Goal: Information Seeking & Learning: Learn about a topic

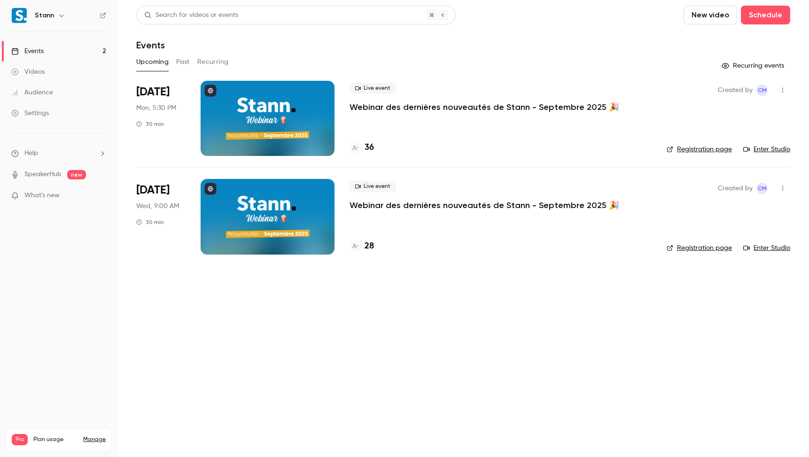
click at [417, 328] on main "Search for videos or events New video Schedule Events Upcoming Past Recurring R…" at bounding box center [464, 228] width 692 height 457
click at [377, 355] on main "Search for videos or events New video Schedule Events Upcoming Past Recurring R…" at bounding box center [464, 228] width 692 height 457
click at [181, 64] on button "Past" at bounding box center [183, 62] width 14 height 15
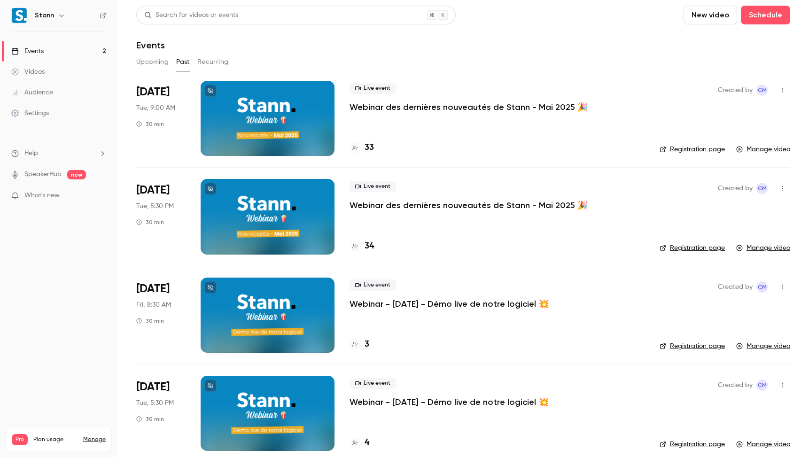
click at [483, 104] on p "Webinar des dernières nouveautés de Stann - Mai 2025 🎉" at bounding box center [469, 107] width 238 height 11
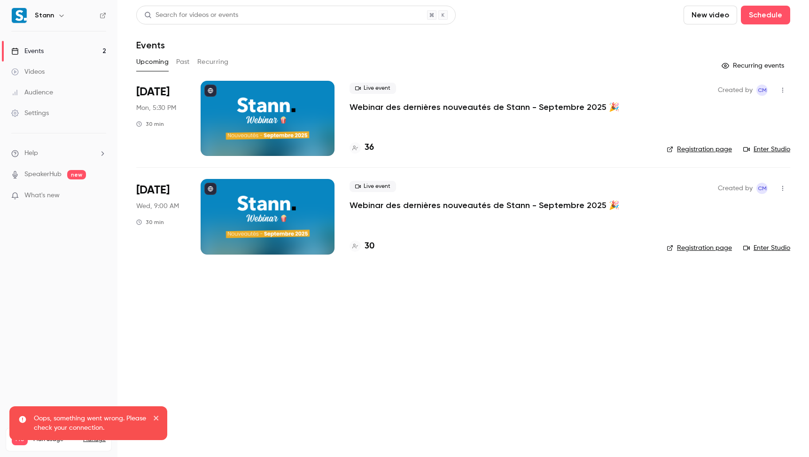
click at [781, 93] on icon "button" at bounding box center [783, 90] width 8 height 7
click at [781, 93] on div at bounding box center [404, 228] width 809 height 457
click at [783, 90] on icon "button" at bounding box center [783, 90] width 1 height 5
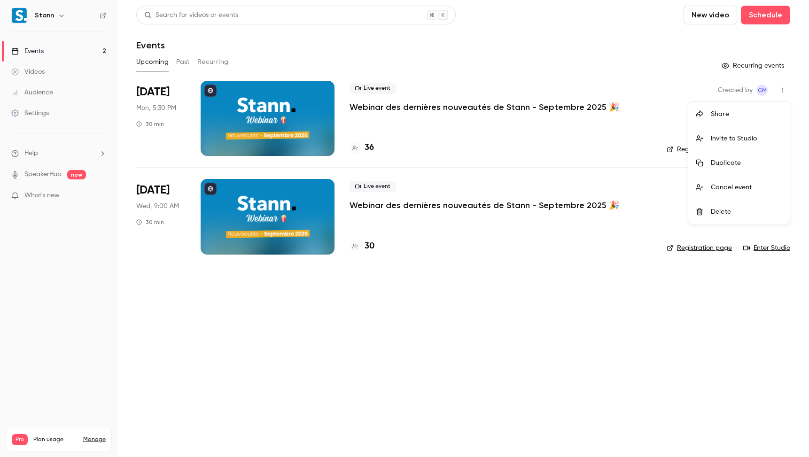
click at [783, 90] on div at bounding box center [404, 228] width 809 height 457
click at [43, 84] on link "Audience" at bounding box center [59, 92] width 118 height 21
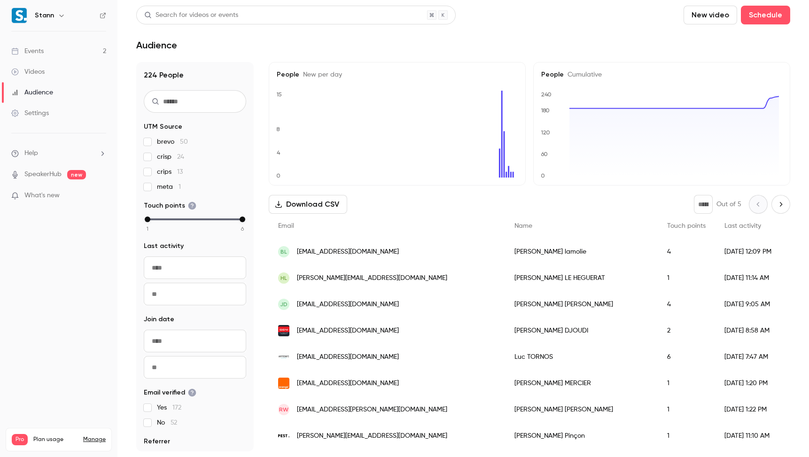
click at [46, 115] on div "Settings" at bounding box center [30, 113] width 38 height 9
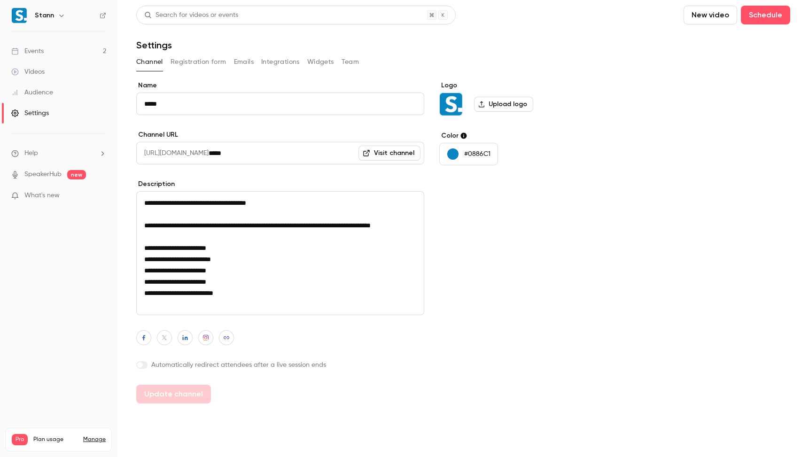
click at [47, 86] on link "Audience" at bounding box center [59, 92] width 118 height 21
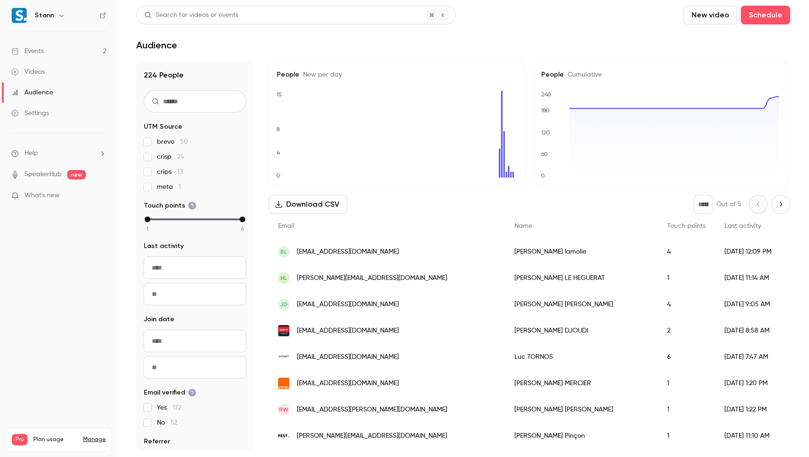
click at [46, 69] on link "Videos" at bounding box center [59, 72] width 118 height 21
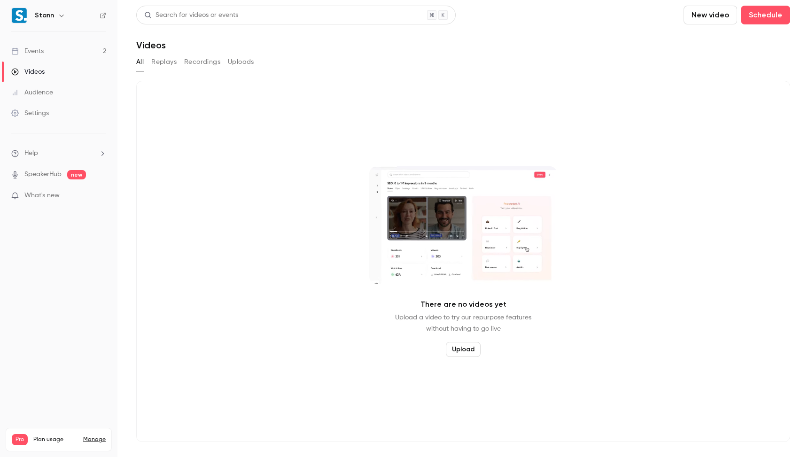
click at [47, 55] on link "Events 2" at bounding box center [59, 51] width 118 height 21
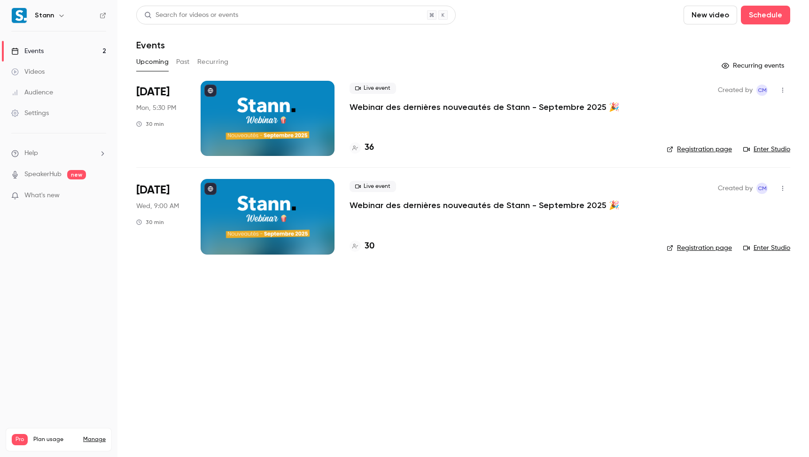
click at [762, 146] on link "Enter Studio" at bounding box center [767, 149] width 47 height 9
click at [186, 346] on main "Search for videos or events New video Schedule Events Upcoming Past Recurring R…" at bounding box center [464, 228] width 692 height 457
click at [184, 356] on main "Search for videos or events New video Schedule Events Upcoming Past Recurring R…" at bounding box center [464, 228] width 692 height 457
click at [406, 318] on main "Search for videos or events New video Schedule Events Upcoming Past Recurring R…" at bounding box center [464, 228] width 692 height 457
click at [773, 149] on link "Enter Studio" at bounding box center [767, 149] width 47 height 9
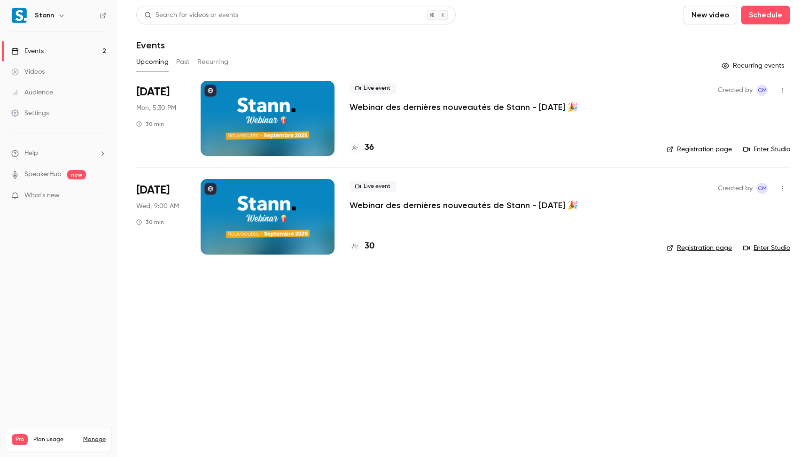
click at [506, 413] on main "Search for videos or events New video Schedule Events Upcoming Past Recurring R…" at bounding box center [464, 228] width 692 height 457
click at [364, 325] on main "Search for videos or events New video Schedule Events Upcoming Past Recurring R…" at bounding box center [464, 228] width 692 height 457
click at [528, 58] on div "Upcoming Past Recurring" at bounding box center [463, 62] width 654 height 15
click at [78, 67] on link "Videos" at bounding box center [59, 72] width 118 height 21
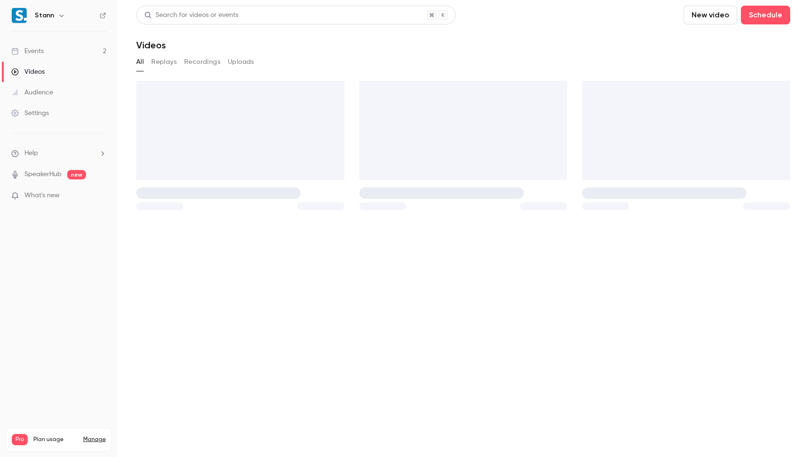
click at [73, 48] on link "Events 2" at bounding box center [59, 51] width 118 height 21
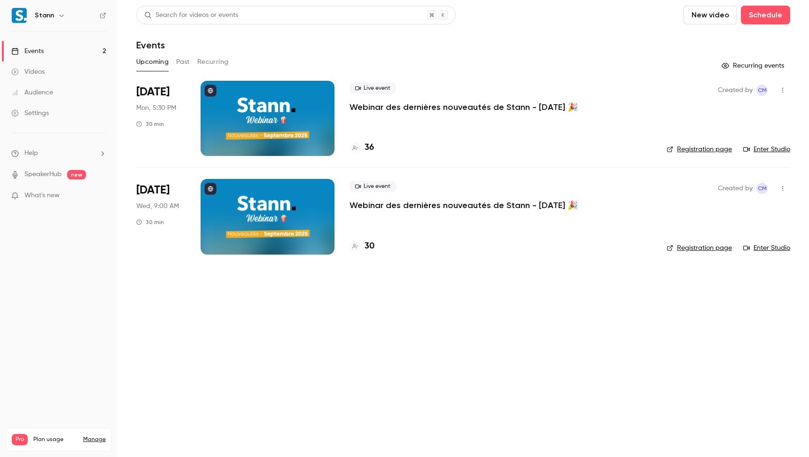
click at [173, 67] on div "Upcoming Past Recurring" at bounding box center [463, 62] width 654 height 15
drag, startPoint x: 178, startPoint y: 61, endPoint x: 222, endPoint y: 87, distance: 51.2
click at [178, 61] on button "Past" at bounding box center [183, 62] width 14 height 15
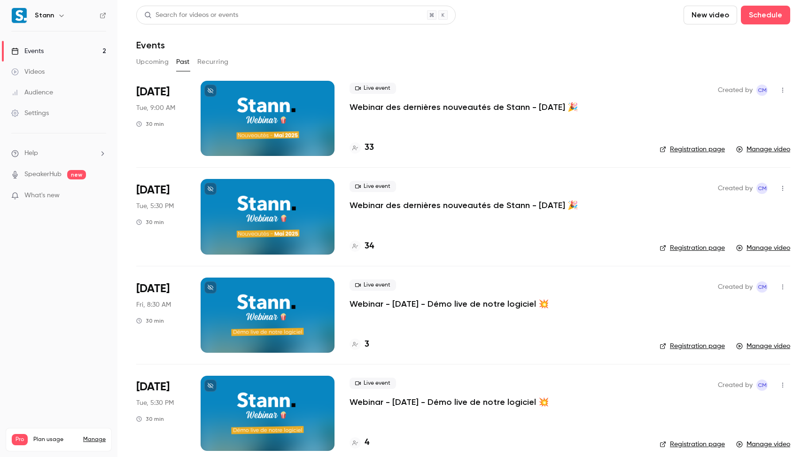
click at [82, 71] on link "Videos" at bounding box center [59, 72] width 118 height 21
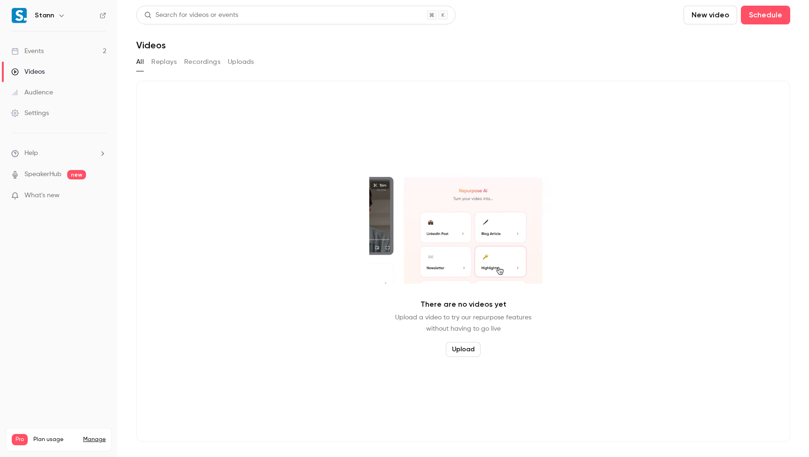
drag, startPoint x: 67, startPoint y: 55, endPoint x: 100, endPoint y: 63, distance: 33.4
click at [67, 55] on link "Events 2" at bounding box center [59, 51] width 118 height 21
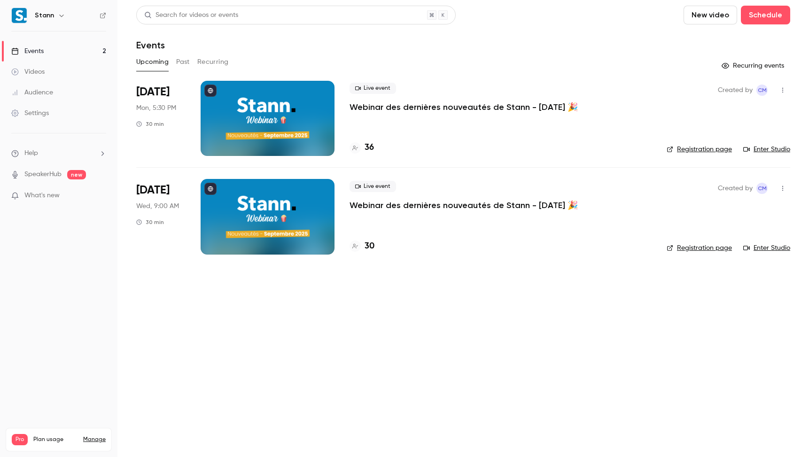
click at [548, 51] on div "Search for videos or events New video Schedule Events Upcoming Past Recurring R…" at bounding box center [463, 136] width 654 height 260
click at [283, 313] on main "Search for videos or events New video Schedule Events Upcoming Past Recurring R…" at bounding box center [464, 228] width 692 height 457
click at [338, 338] on main "Search for videos or events New video Schedule Events Upcoming Past Recurring R…" at bounding box center [464, 228] width 692 height 457
